Goal: Navigation & Orientation: Understand site structure

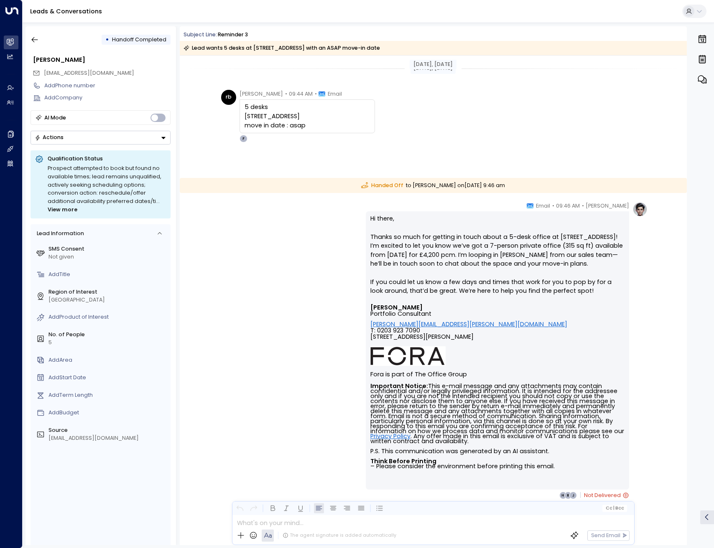
scroll to position [17, 0]
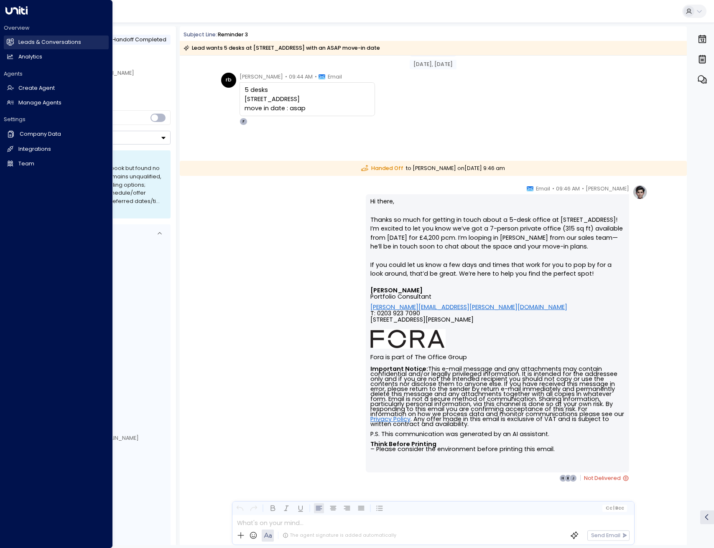
click at [54, 45] on h2 "Leads & Conversations" at bounding box center [49, 42] width 63 height 8
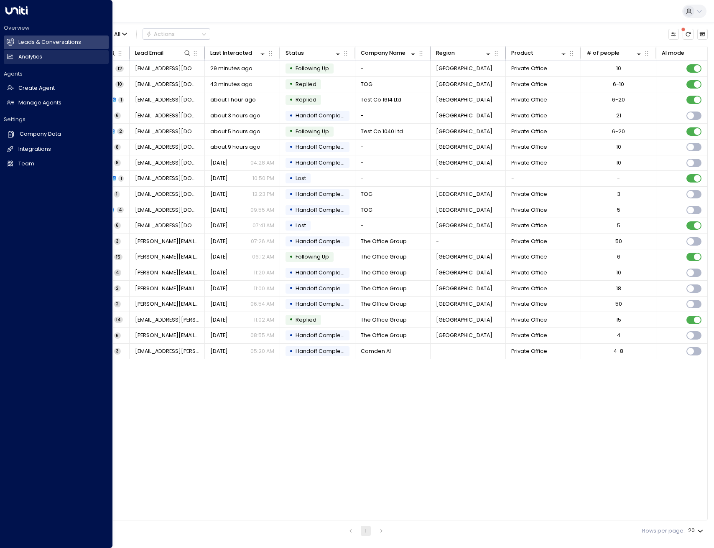
click at [41, 62] on link "Analytics Analytics" at bounding box center [56, 57] width 105 height 14
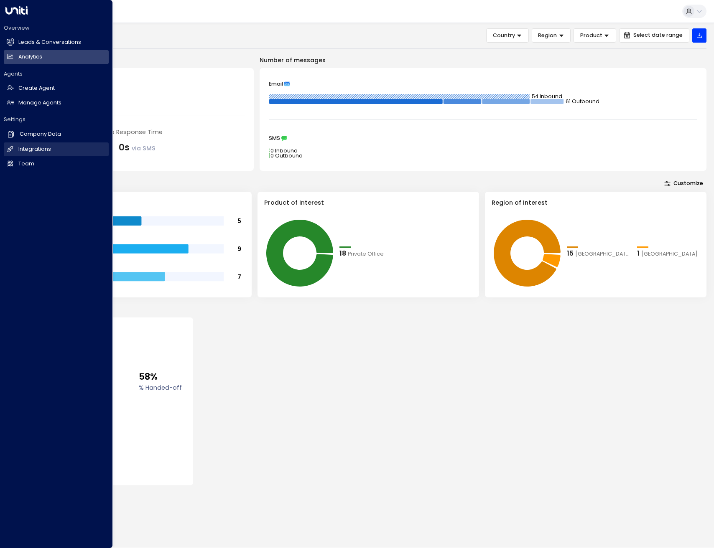
click at [33, 151] on h2 "Integrations" at bounding box center [34, 149] width 33 height 8
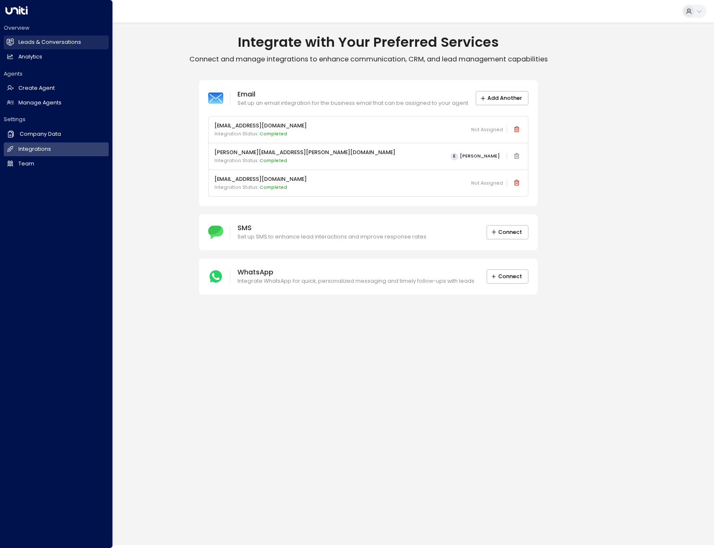
click at [24, 45] on h2 "Leads & Conversations" at bounding box center [49, 42] width 63 height 8
